Goal: Information Seeking & Learning: Learn about a topic

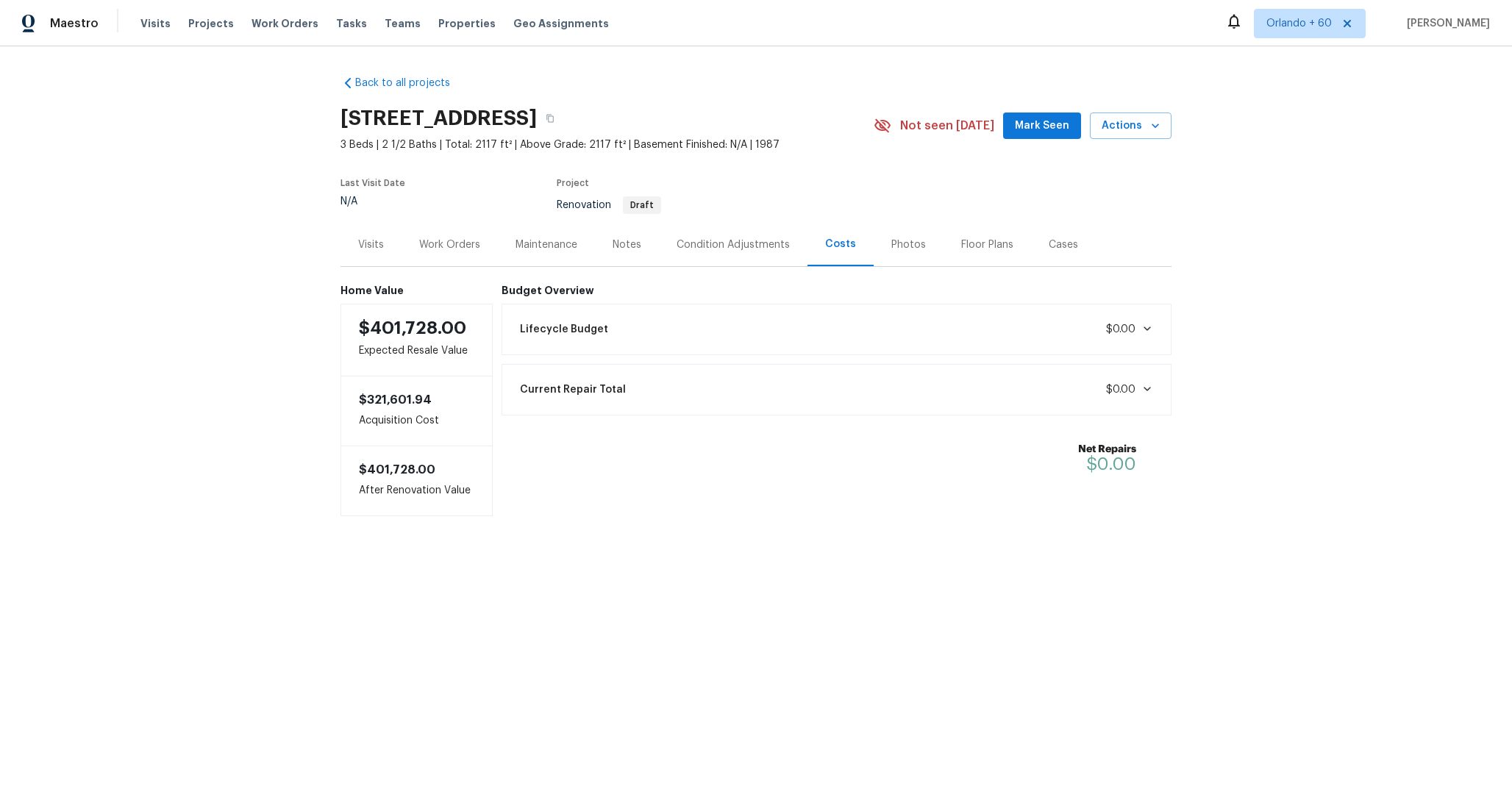
click at [694, 243] on div "Condition Adjustments" at bounding box center [733, 245] width 113 height 15
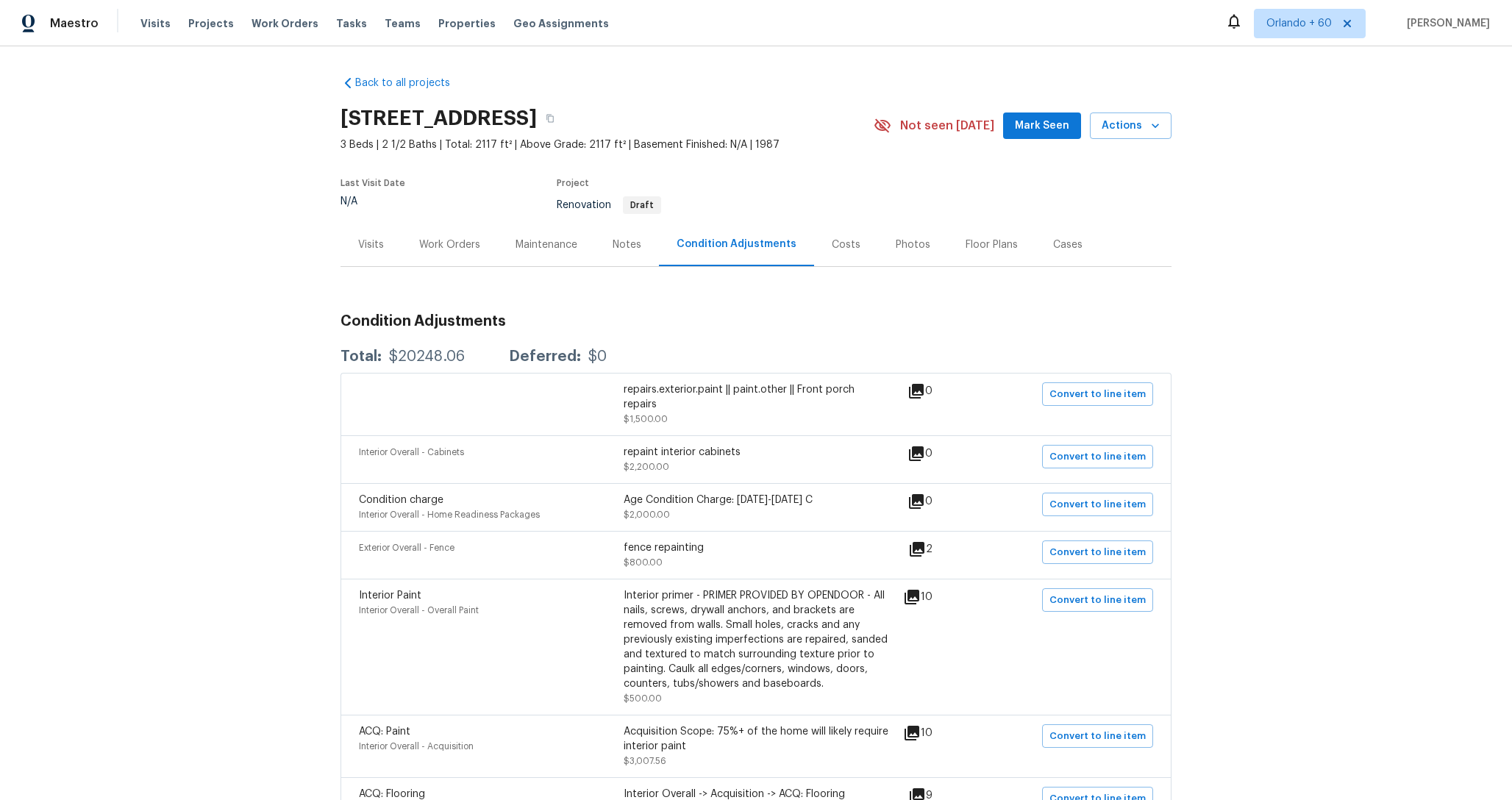
click at [844, 251] on div "Costs" at bounding box center [846, 245] width 28 height 15
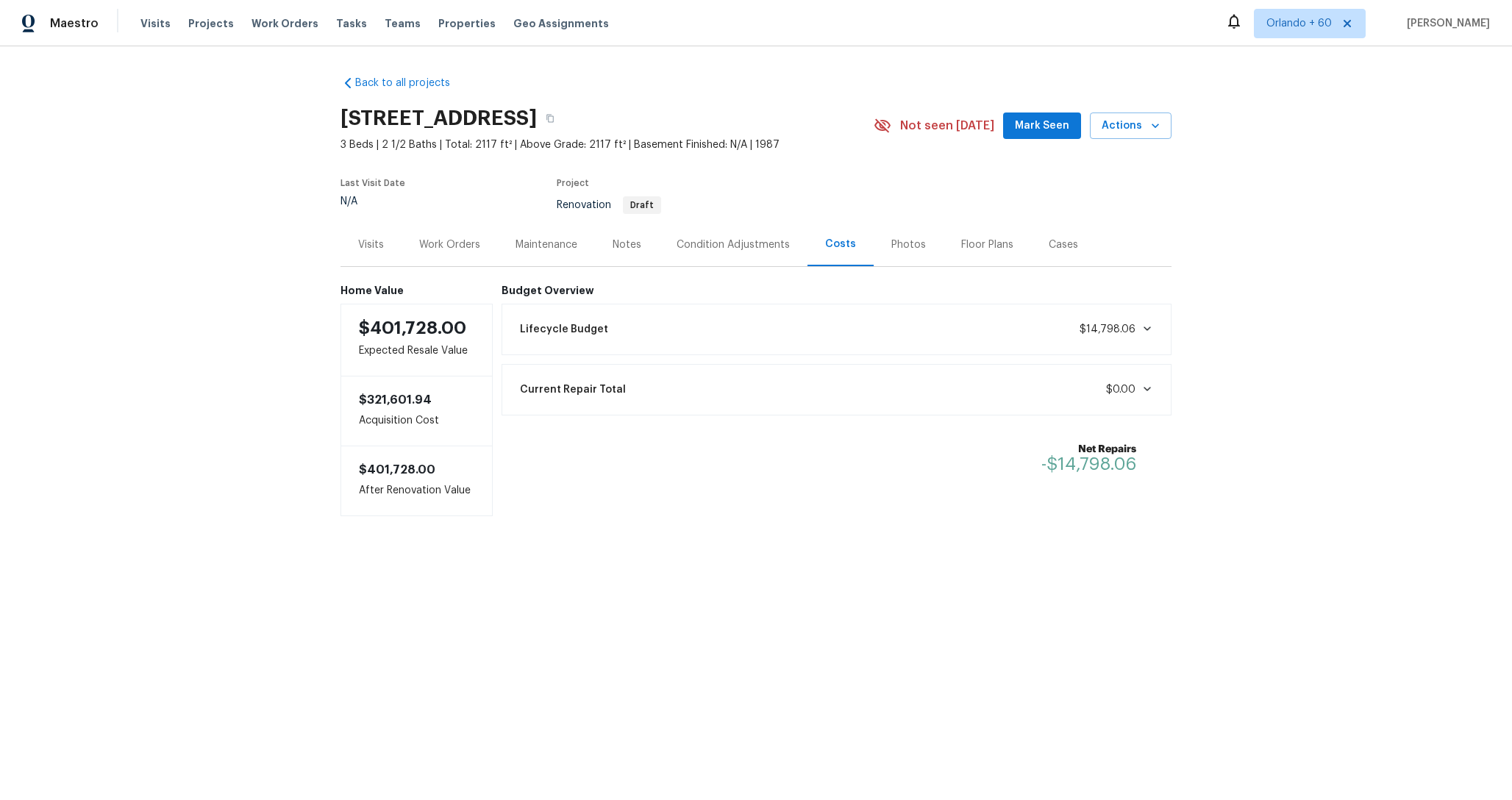
click at [682, 243] on div "Condition Adjustments" at bounding box center [733, 245] width 113 height 15
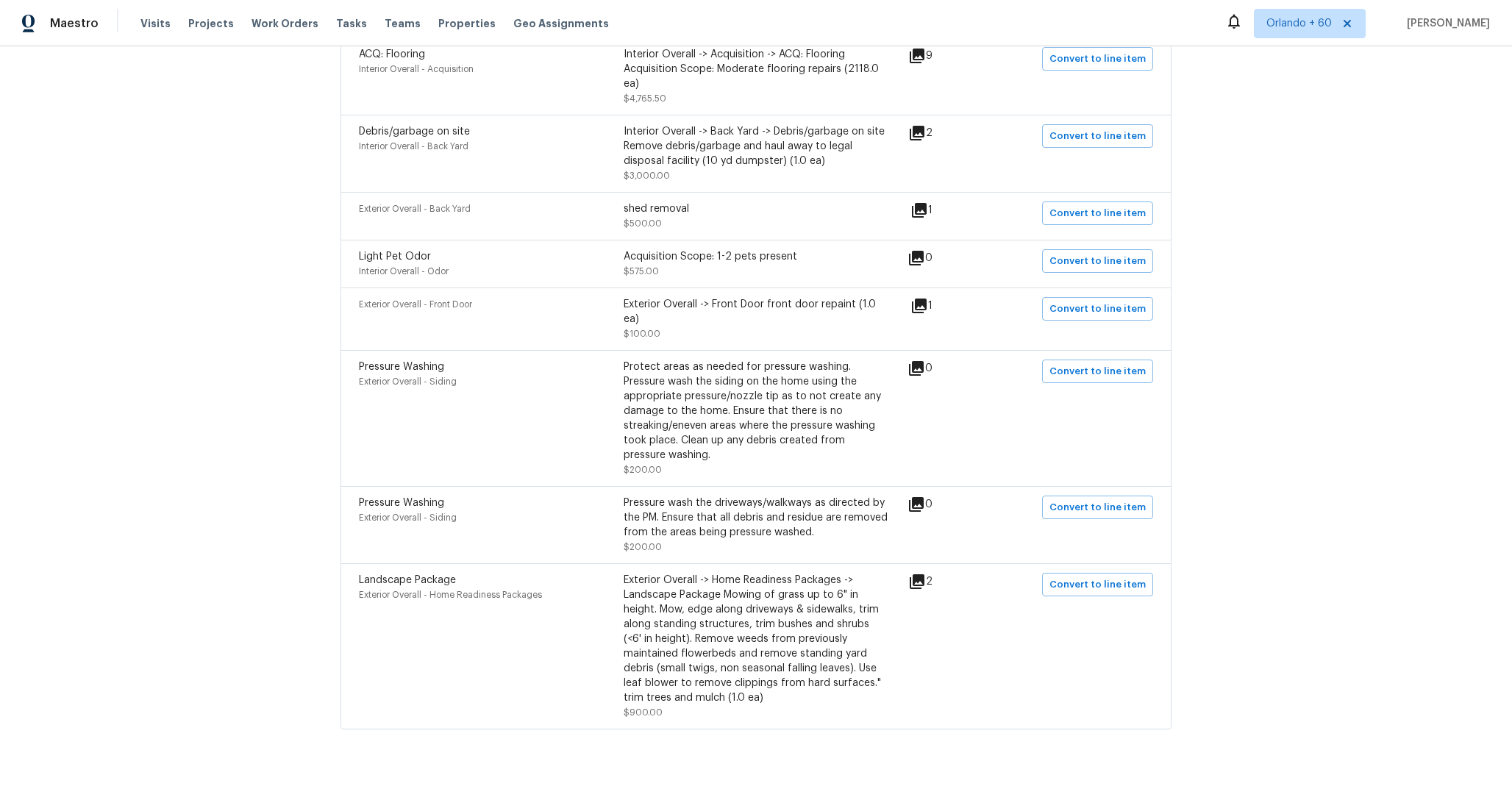
scroll to position [763, 0]
